Goal: Check status

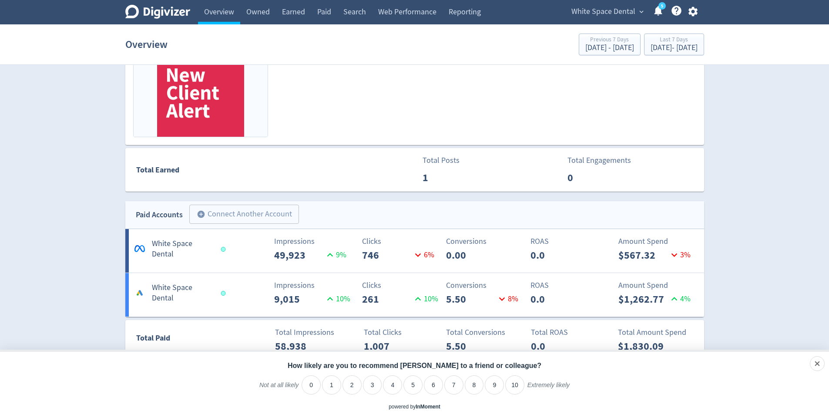
scroll to position [479, 0]
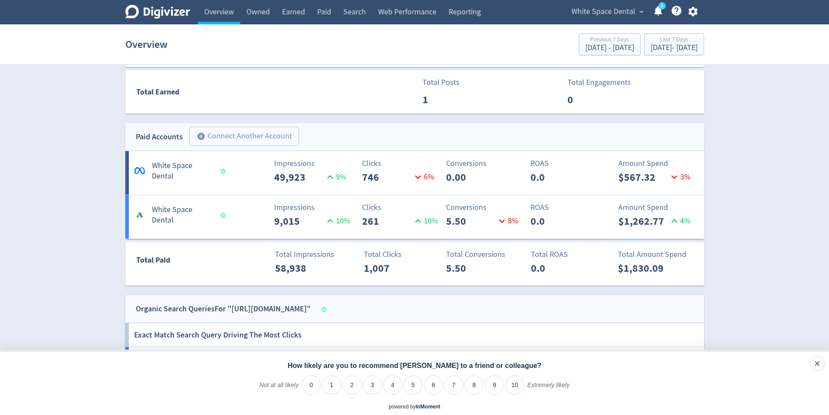
click at [303, 182] on p "49,923" at bounding box center [299, 177] width 50 height 16
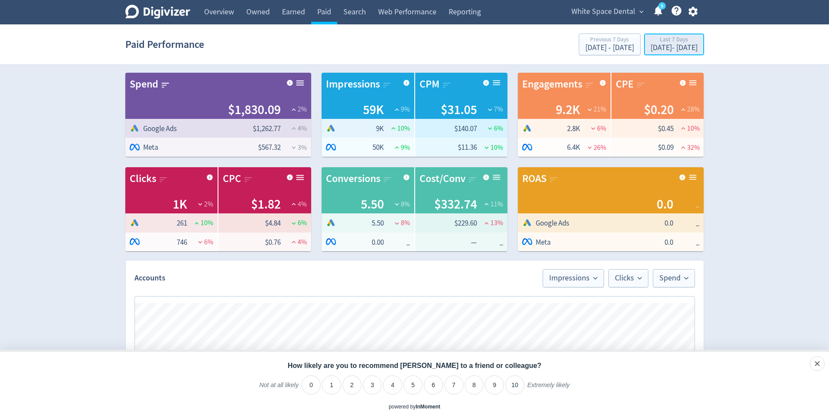
click at [651, 49] on div "[DATE] - [DATE]" at bounding box center [674, 48] width 47 height 8
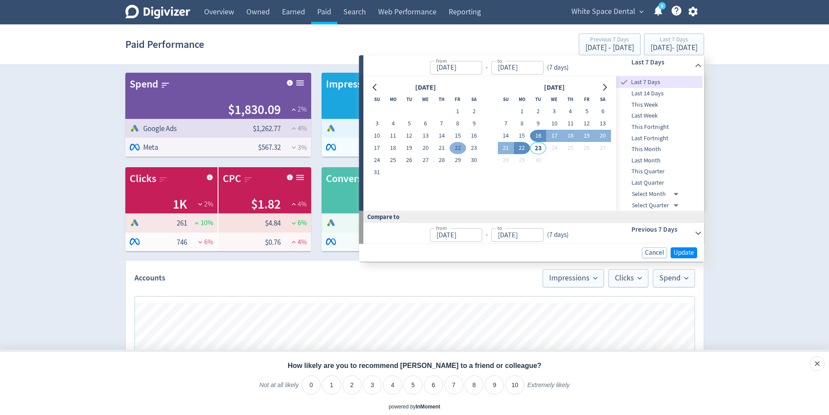
click at [455, 149] on button "22" at bounding box center [458, 148] width 16 height 12
type input "[DATE]"
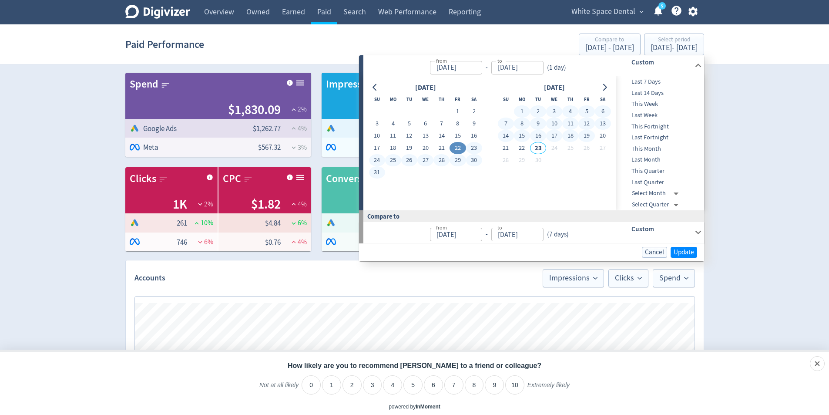
click at [586, 136] on button "19" at bounding box center [586, 136] width 16 height 12
type input "[DATE]"
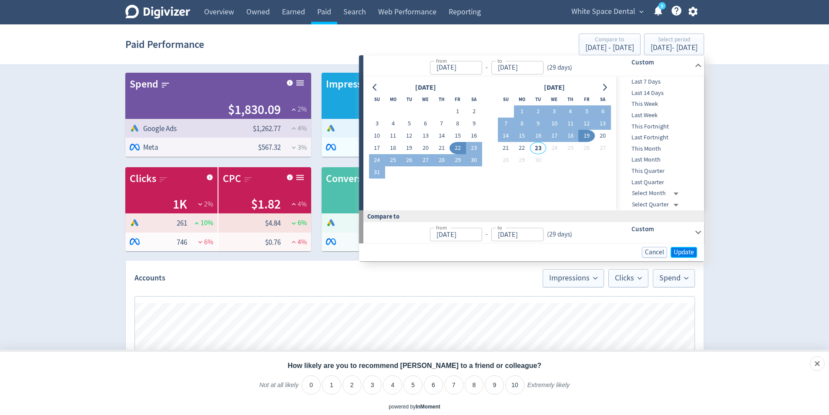
click at [686, 247] on button "Update" at bounding box center [684, 252] width 27 height 11
